Goal: Task Accomplishment & Management: Use online tool/utility

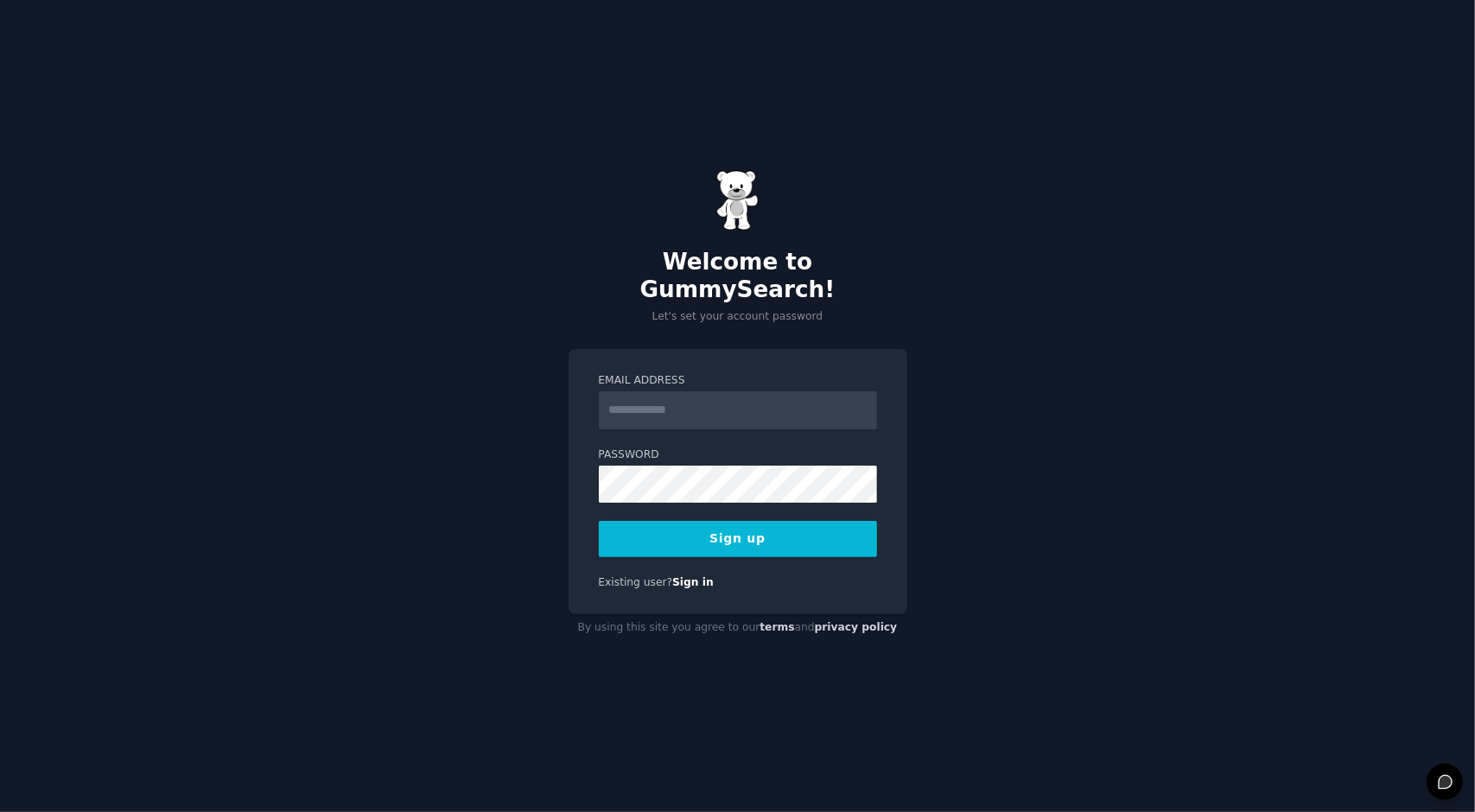
click at [783, 396] on input "Email Address" at bounding box center [738, 410] width 278 height 38
type input "**********"
click at [757, 533] on button "Sign up" at bounding box center [738, 539] width 278 height 37
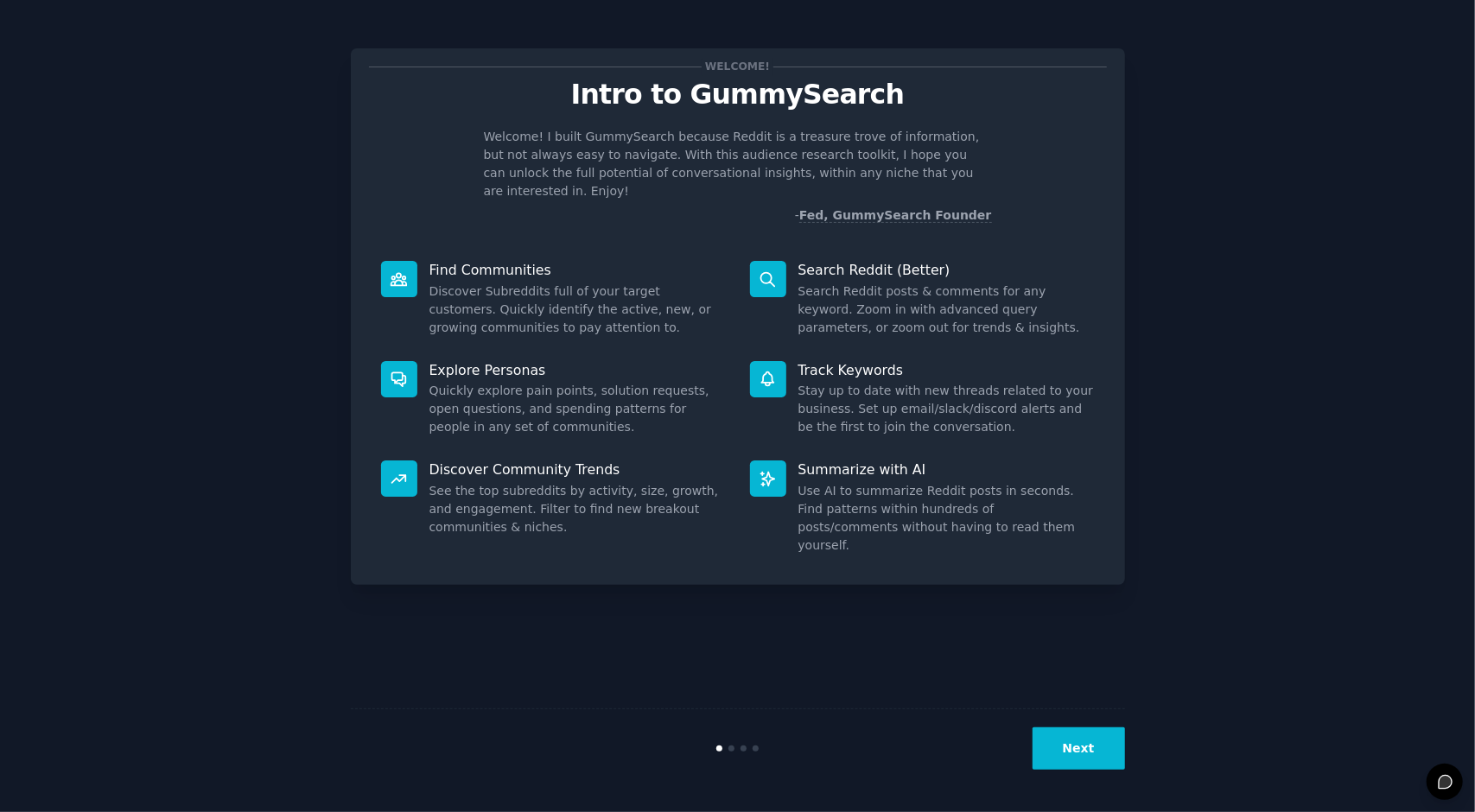
click at [1070, 753] on button "Next" at bounding box center [1079, 749] width 93 height 42
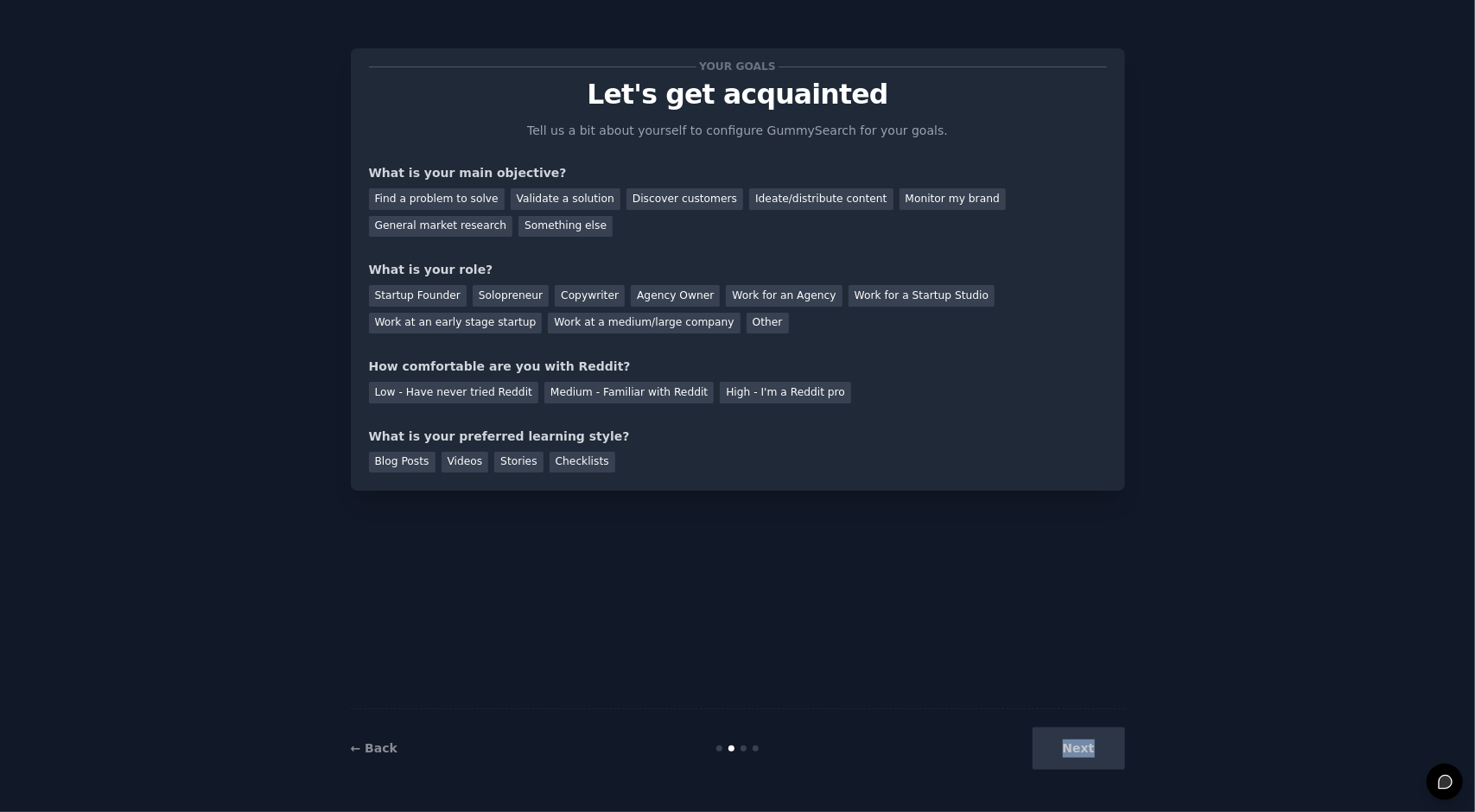
click at [1071, 753] on div "Next" at bounding box center [996, 749] width 258 height 42
click at [1075, 736] on div "Next" at bounding box center [996, 749] width 258 height 42
click at [1115, 644] on div "Your goals Let's get acquainted Tell us a bit about yourself to configure Gummy…" at bounding box center [738, 406] width 774 height 764
click at [1083, 732] on div "Next" at bounding box center [996, 749] width 258 height 42
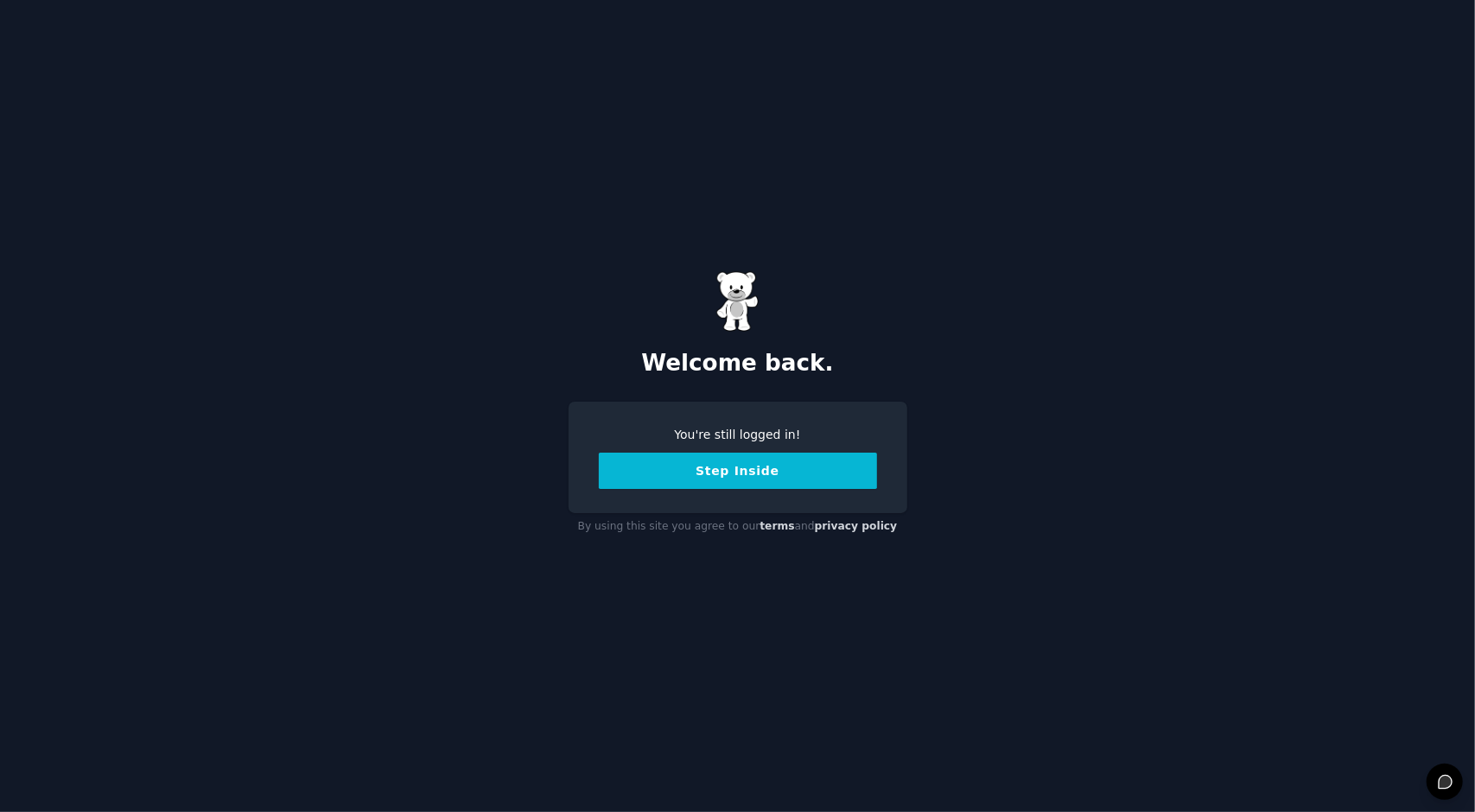
click at [742, 484] on button "Step Inside" at bounding box center [738, 471] width 278 height 37
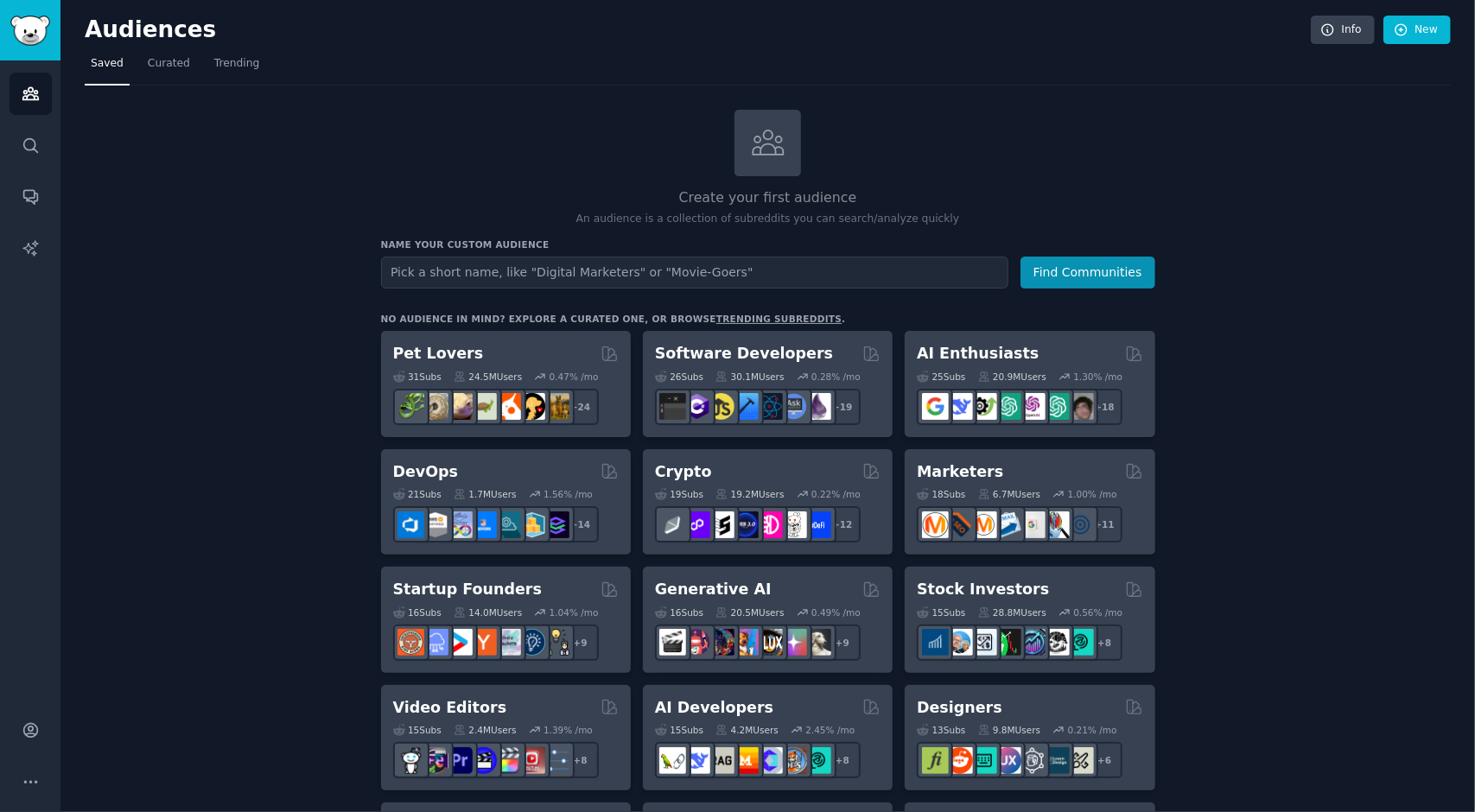
click at [714, 278] on input "text" at bounding box center [695, 272] width 627 height 32
type input "target audience"
click at [1020, 257] on button "Find Communities" at bounding box center [1087, 272] width 135 height 32
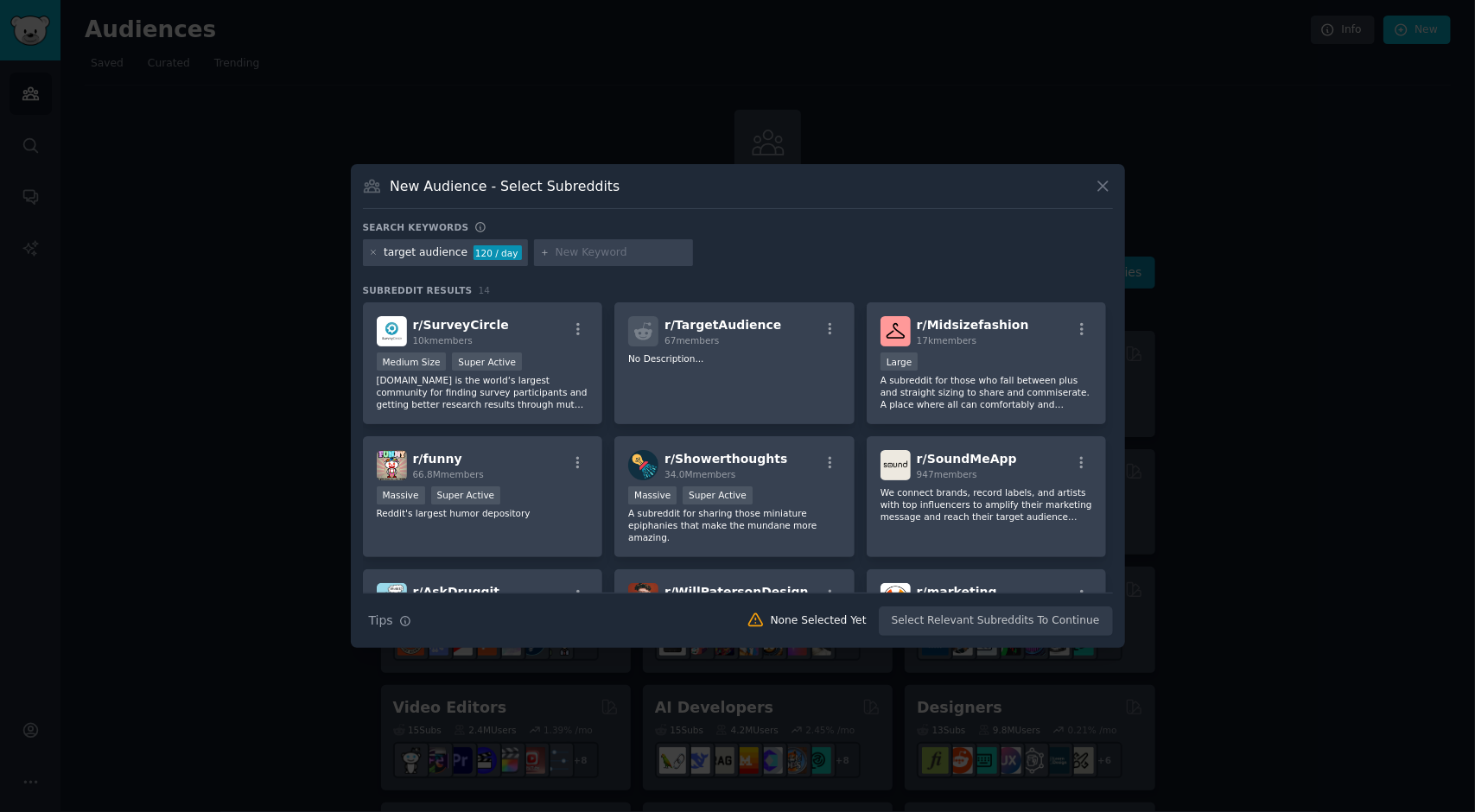
click at [1099, 189] on icon at bounding box center [1103, 186] width 10 height 10
